Goal: Information Seeking & Learning: Find specific fact

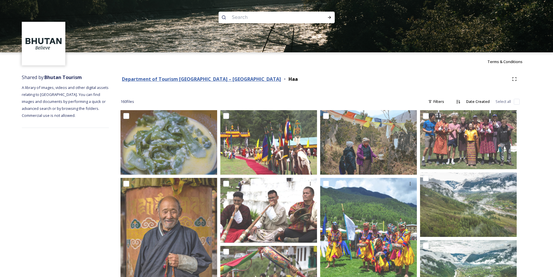
click at [211, 78] on strong "Department of Tourism [GEOGRAPHIC_DATA] – [GEOGRAPHIC_DATA]" at bounding box center [201, 79] width 159 height 6
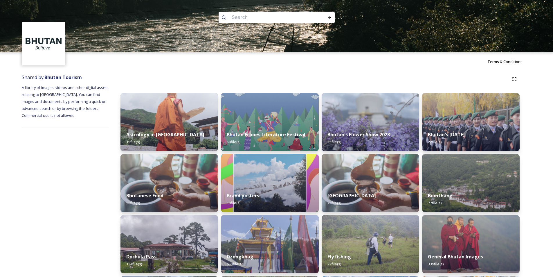
click at [255, 17] on input at bounding box center [269, 17] width 80 height 13
paste input "Khamsum Chorten"
type input "Khamsum Chorten"
click at [328, 17] on icon at bounding box center [329, 17] width 5 height 5
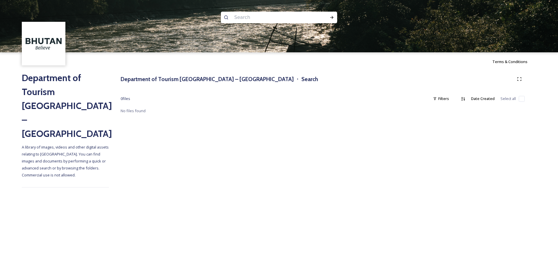
click at [239, 15] on input at bounding box center [271, 17] width 80 height 13
click at [260, 17] on input at bounding box center [271, 17] width 80 height 13
paste input "depending on your preferences"
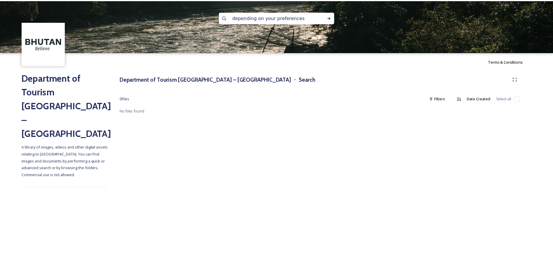
scroll to position [1, 0]
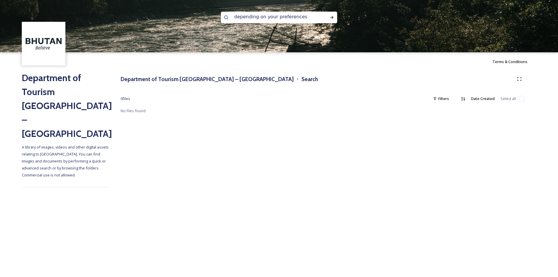
drag, startPoint x: 300, startPoint y: 19, endPoint x: 236, endPoint y: 18, distance: 64.2
click at [236, 18] on input "depending on your preferences" at bounding box center [271, 16] width 80 height 13
type input "d"
paste input "Khamsum"
type input "Khamsum"
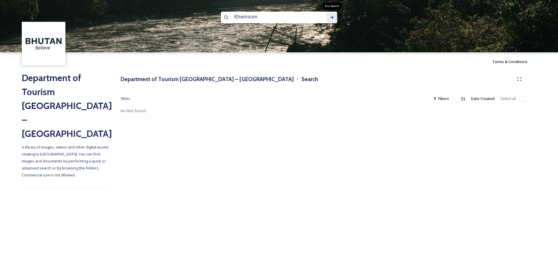
click at [331, 15] on icon at bounding box center [331, 17] width 5 height 5
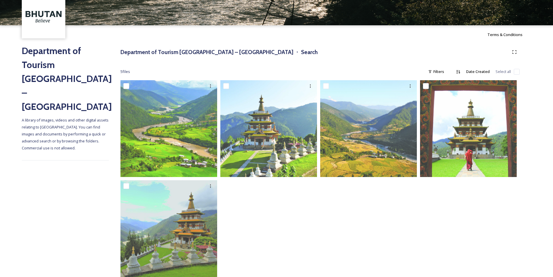
scroll to position [40, 0]
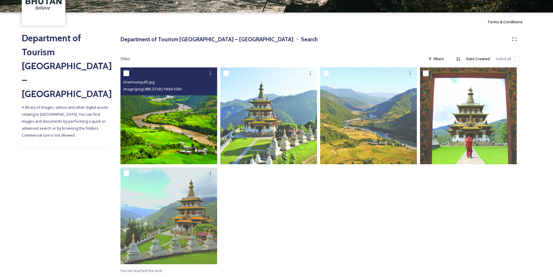
click at [125, 74] on input "checkbox" at bounding box center [126, 73] width 6 height 6
checkbox input "true"
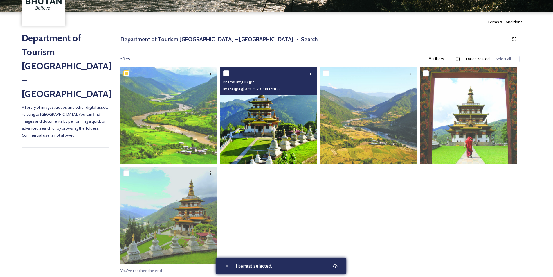
click at [226, 73] on input "checkbox" at bounding box center [226, 73] width 6 height 6
checkbox input "true"
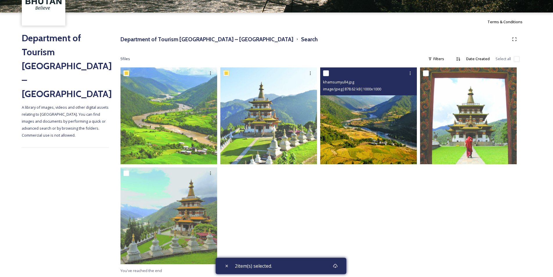
click at [326, 71] on input "checkbox" at bounding box center [326, 73] width 6 height 6
checkbox input "true"
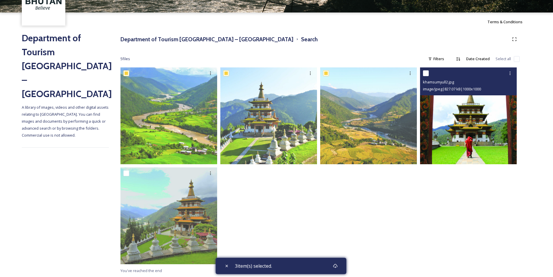
click at [426, 73] on input "checkbox" at bounding box center [426, 73] width 6 height 6
checkbox input "true"
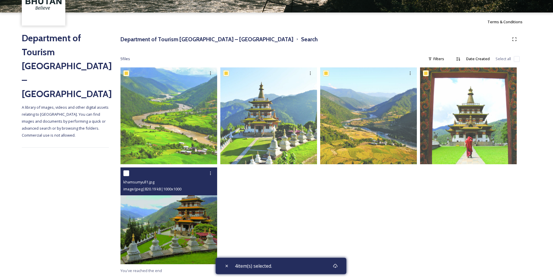
click at [126, 173] on input "checkbox" at bounding box center [126, 173] width 6 height 6
checkbox input "true"
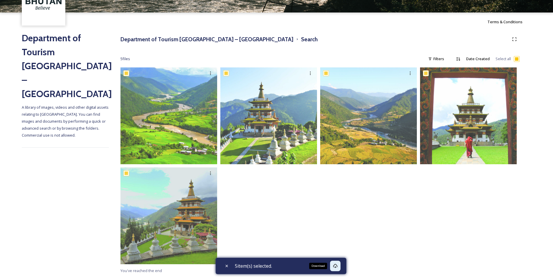
click at [338, 267] on icon at bounding box center [335, 265] width 5 height 5
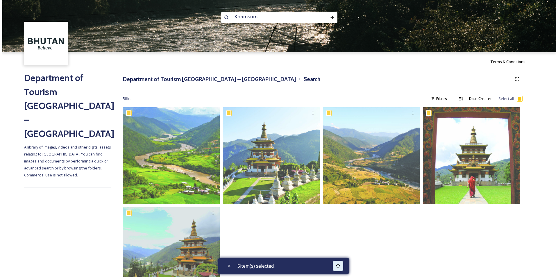
scroll to position [0, 0]
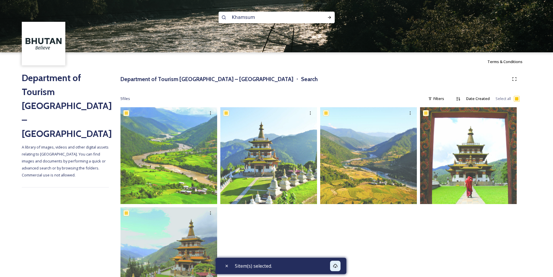
drag, startPoint x: 259, startPoint y: 18, endPoint x: 210, endPoint y: 15, distance: 49.7
click at [210, 16] on div "Khamsum" at bounding box center [276, 26] width 553 height 52
type input "tiger's nest"
click at [327, 17] on icon at bounding box center [329, 17] width 5 height 5
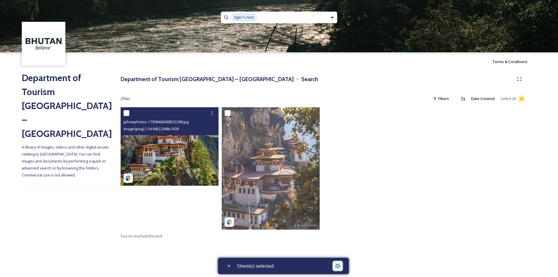
click at [126, 112] on input "checkbox" at bounding box center [126, 113] width 6 height 6
checkbox input "true"
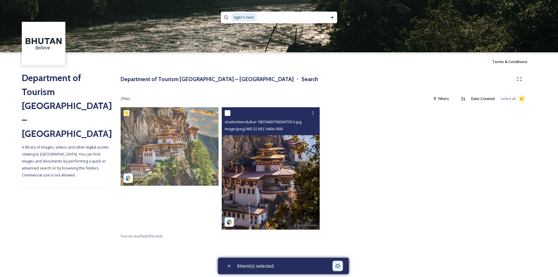
click at [228, 112] on input "checkbox" at bounding box center [227, 113] width 6 height 6
checkbox input "true"
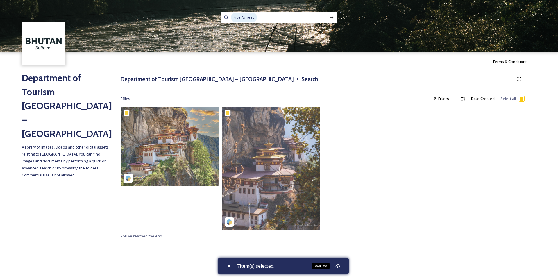
drag, startPoint x: 341, startPoint y: 265, endPoint x: 351, endPoint y: 265, distance: 9.9
click at [340, 265] on icon at bounding box center [337, 265] width 5 height 5
click at [377, 198] on div at bounding box center [373, 169] width 101 height 125
click at [266, 17] on input at bounding box center [290, 17] width 67 height 13
drag, startPoint x: 266, startPoint y: 17, endPoint x: 211, endPoint y: 15, distance: 54.6
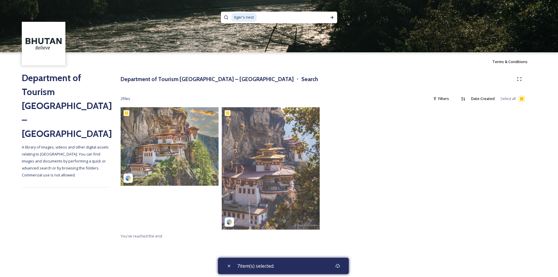
click at [211, 15] on div "tiger's nest" at bounding box center [279, 26] width 558 height 52
type input "t"
paste input "Taktsang"
type input "Taktsang"
click at [333, 19] on icon at bounding box center [331, 17] width 5 height 5
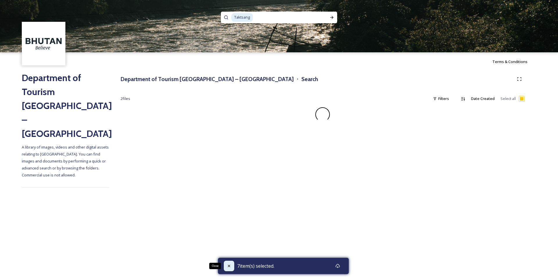
click at [227, 266] on icon at bounding box center [229, 265] width 5 height 5
checkbox input "false"
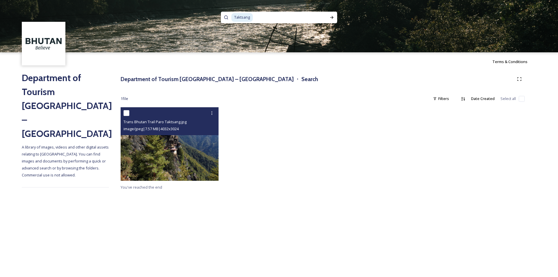
click at [127, 112] on input "checkbox" at bounding box center [126, 113] width 6 height 6
checkbox input "true"
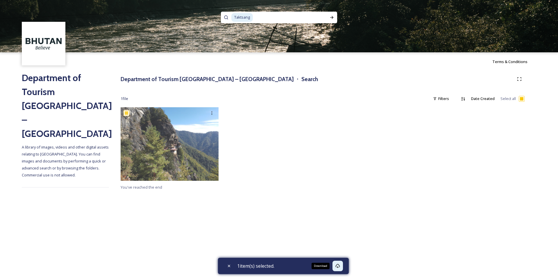
click at [340, 265] on icon at bounding box center [337, 265] width 5 height 5
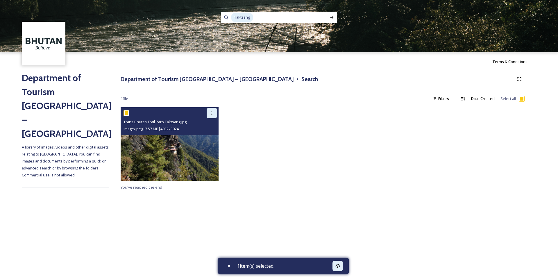
click at [211, 110] on div at bounding box center [211, 113] width 10 height 10
click at [204, 125] on span "View File" at bounding box center [203, 126] width 15 height 6
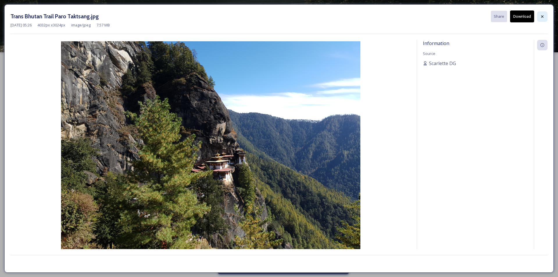
click at [543, 15] on icon at bounding box center [542, 16] width 5 height 5
